Goal: Transaction & Acquisition: Purchase product/service

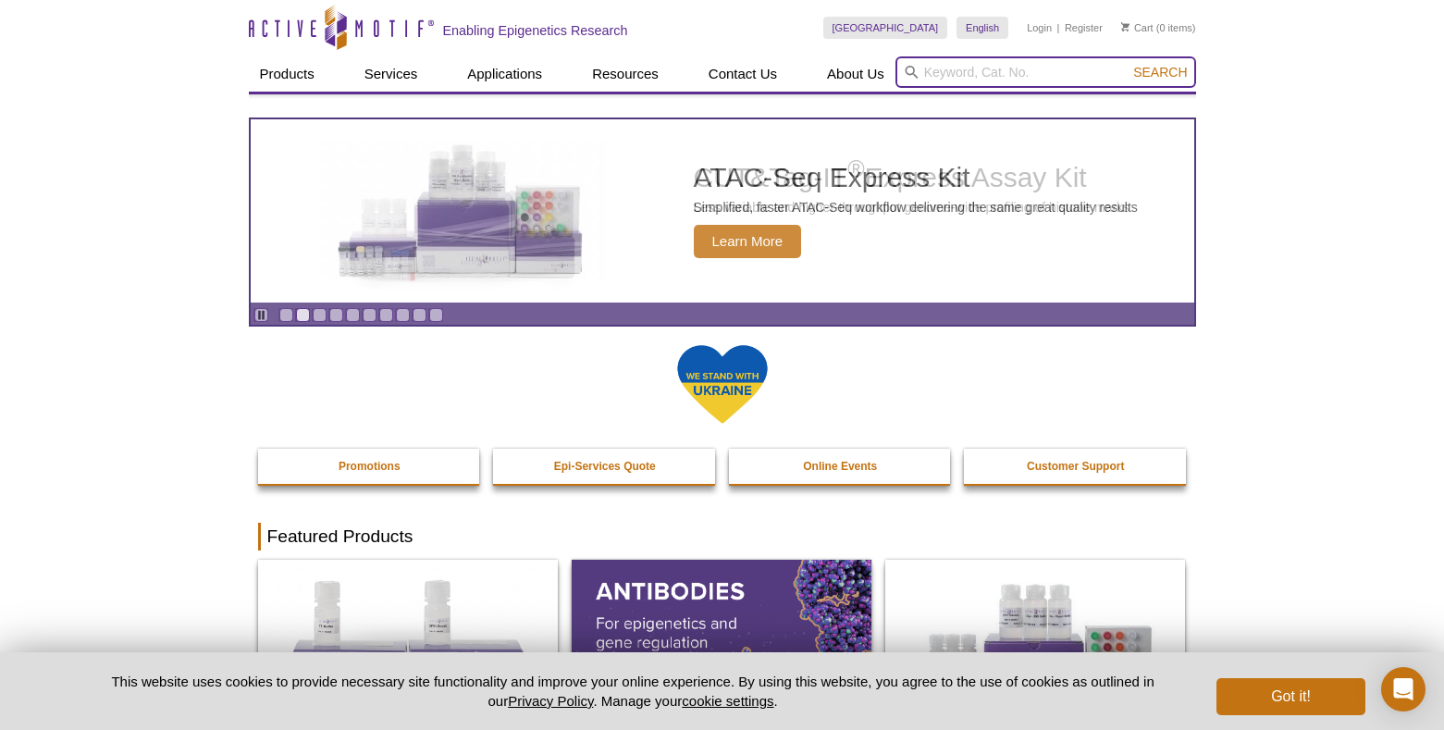
click at [1063, 62] on input "search" at bounding box center [1046, 71] width 301 height 31
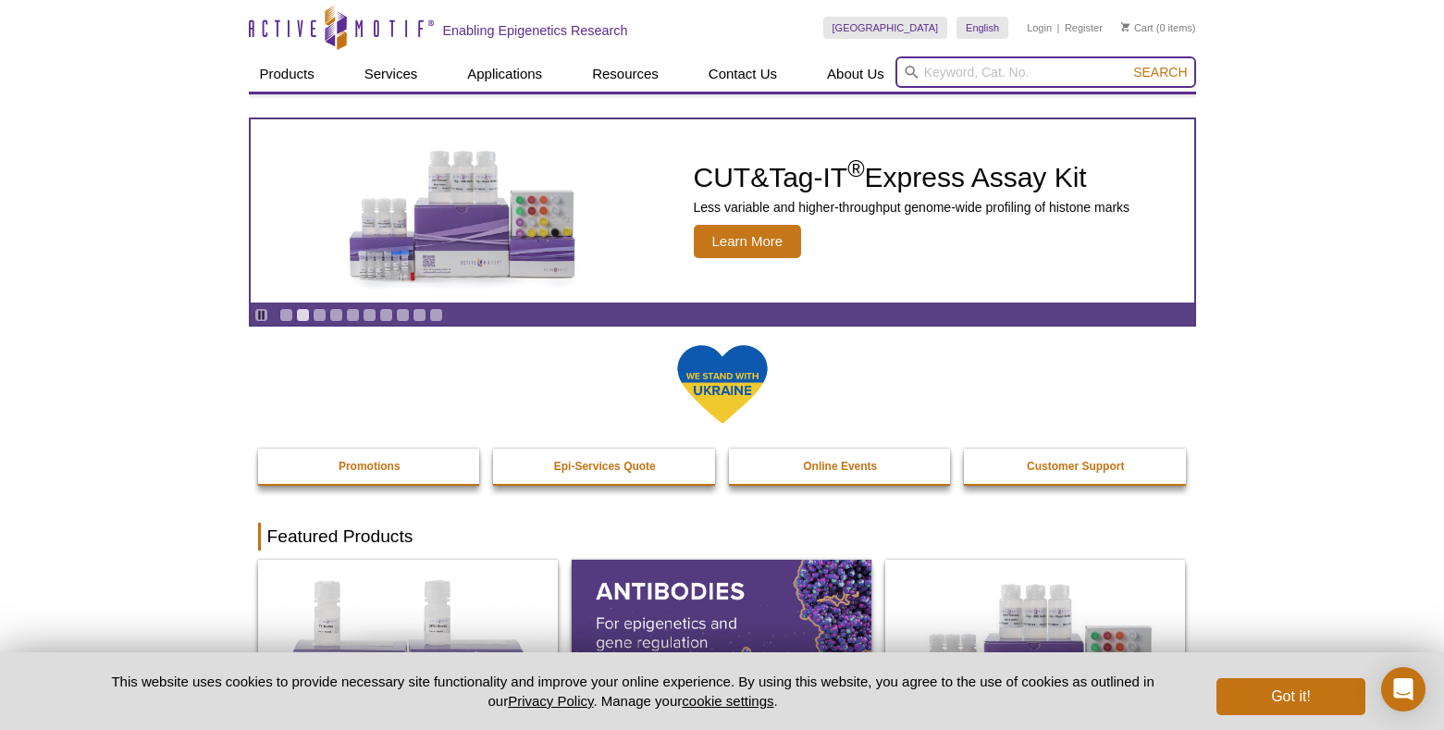
paste input "53156"
type input "53156"
click at [1128, 64] on button "Search" at bounding box center [1160, 72] width 65 height 17
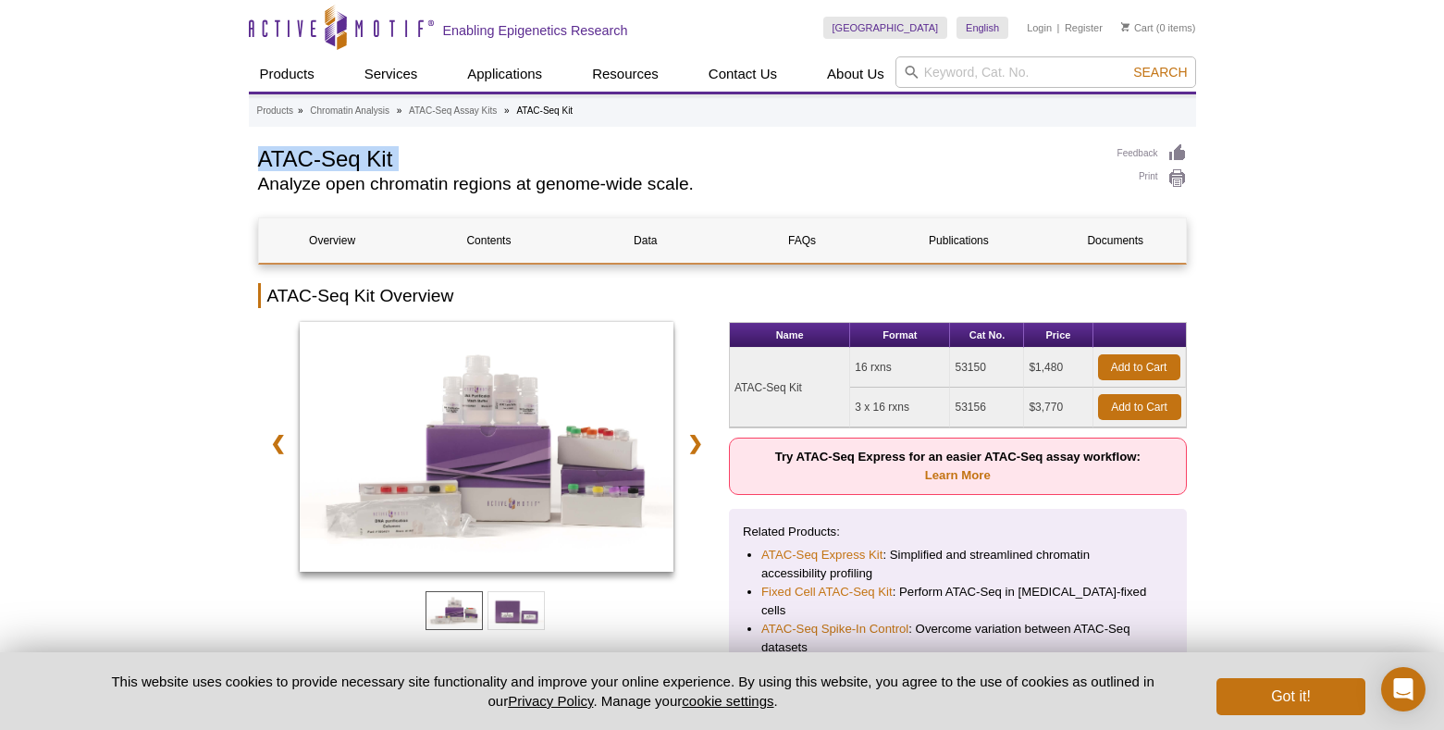
drag, startPoint x: 257, startPoint y: 158, endPoint x: 544, endPoint y: 171, distance: 287.1
click at [544, 171] on div "ATAC-Seq Kit Analyze open chromatin regions at genome-wide scale." at bounding box center [678, 172] width 841 height 58
copy div "ATAC-Seq Kit"
drag, startPoint x: 994, startPoint y: 405, endPoint x: 955, endPoint y: 408, distance: 39.0
click at [955, 409] on td "53156" at bounding box center [987, 408] width 74 height 40
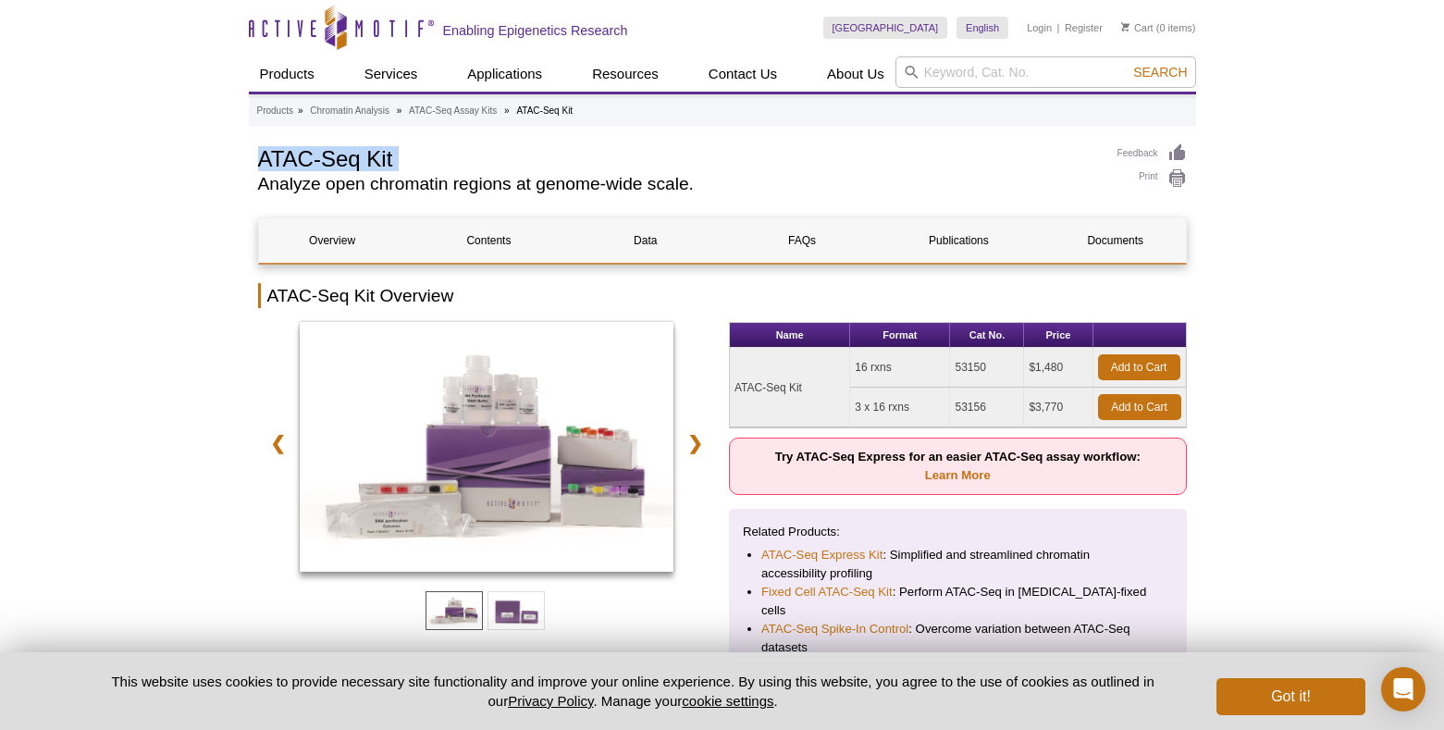
copy td "53156"
click at [1118, 400] on link "Add to Cart" at bounding box center [1139, 407] width 83 height 26
